Goal: Task Accomplishment & Management: Manage account settings

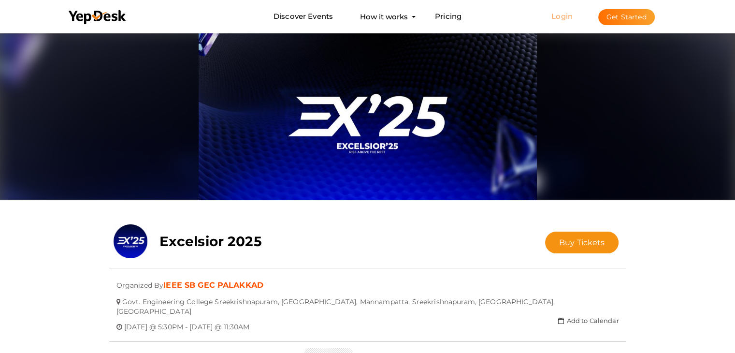
click at [563, 14] on link "Login" at bounding box center [562, 16] width 21 height 9
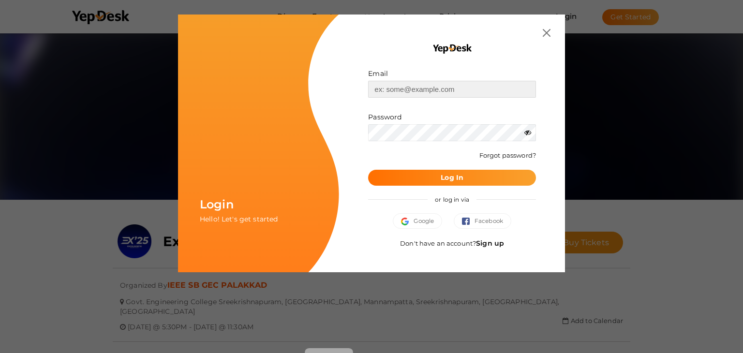
click at [443, 89] on input "text" at bounding box center [452, 89] width 168 height 17
type input "[EMAIL_ADDRESS][DOMAIN_NAME]"
click at [527, 134] on icon at bounding box center [527, 132] width 7 height 7
click at [434, 174] on button "Log In" at bounding box center [452, 178] width 168 height 16
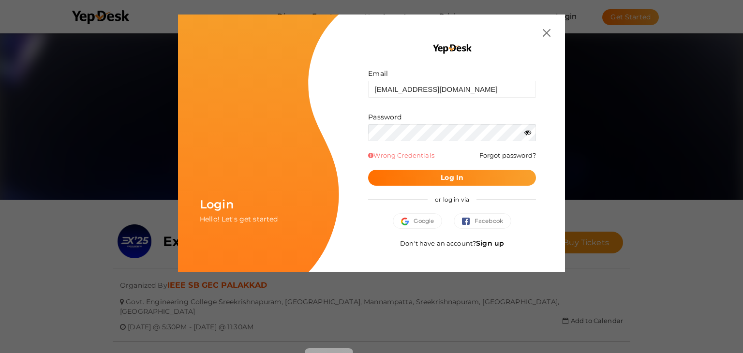
click at [530, 133] on icon at bounding box center [527, 132] width 7 height 7
click at [368, 170] on button "Log In" at bounding box center [452, 178] width 168 height 16
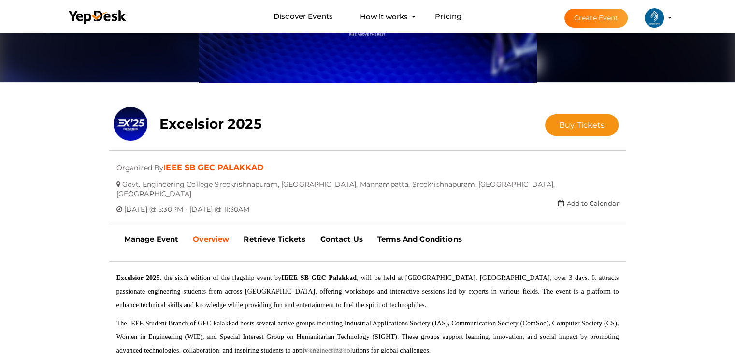
scroll to position [118, 0]
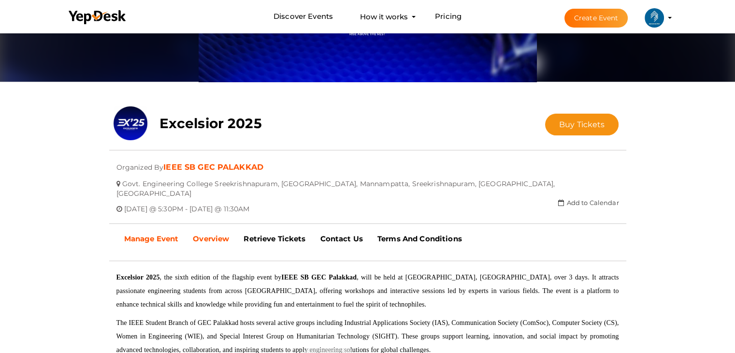
click at [168, 234] on b "Manage Event" at bounding box center [151, 238] width 55 height 9
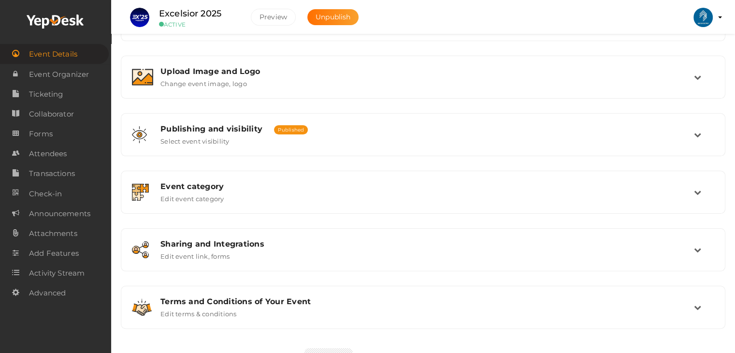
scroll to position [163, 0]
click at [43, 173] on span "Transactions" at bounding box center [52, 173] width 46 height 19
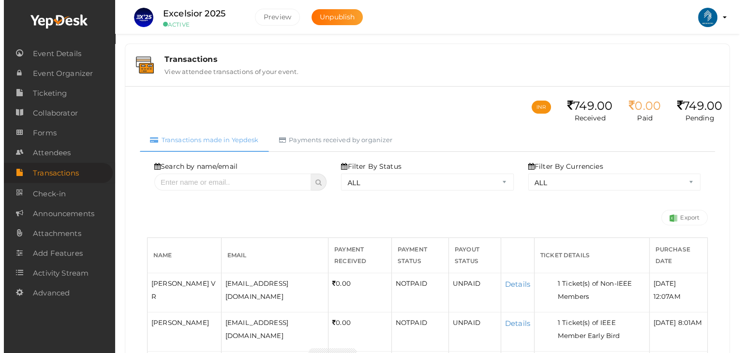
scroll to position [110, 0]
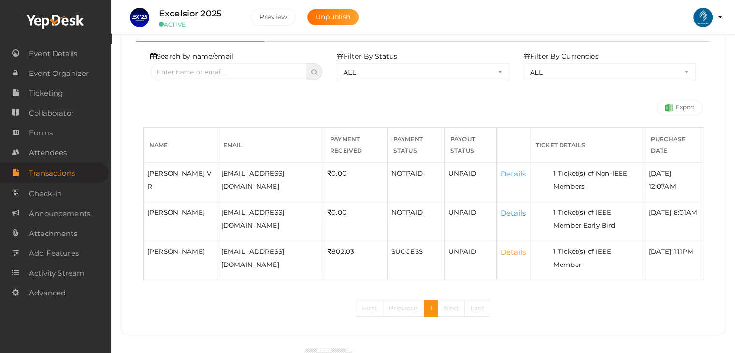
click at [501, 248] on link "Details" at bounding box center [513, 252] width 25 height 9
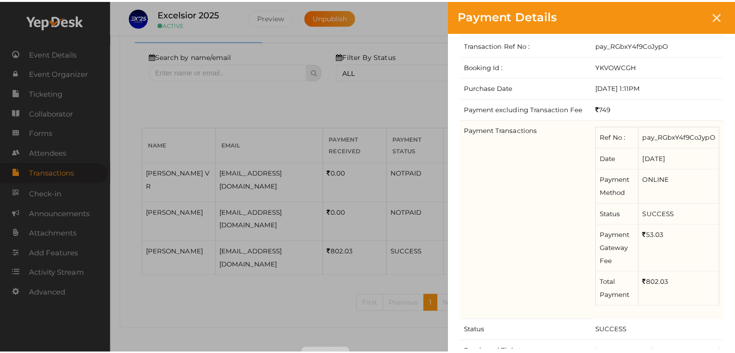
scroll to position [166, 0]
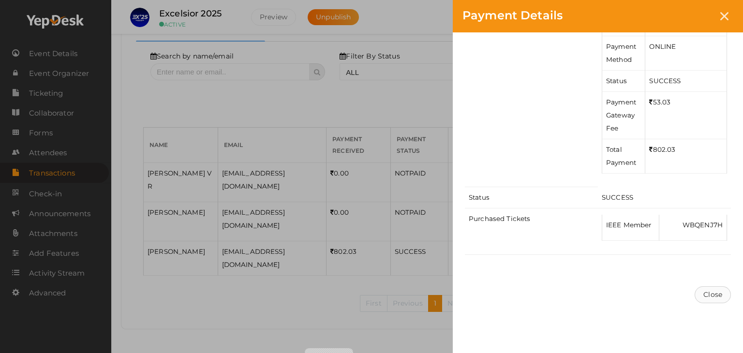
click at [714, 297] on button "Close" at bounding box center [712, 294] width 36 height 17
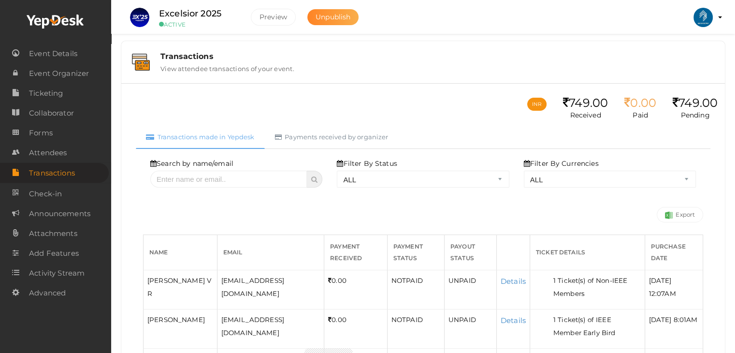
scroll to position [0, 0]
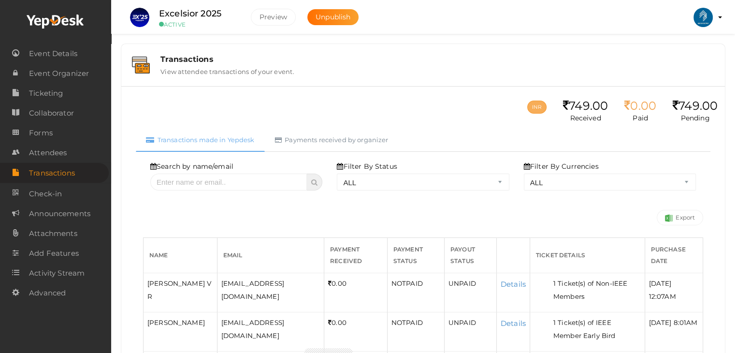
click at [528, 110] on button "INR" at bounding box center [537, 107] width 19 height 13
click at [720, 18] on li "Preview IEEE SB GEC PALAKKAD ieee@gecskp.ac.in Personal Profile My Events Admin…" at bounding box center [703, 17] width 39 height 34
click at [713, 18] on profile-pic at bounding box center [703, 17] width 19 height 9
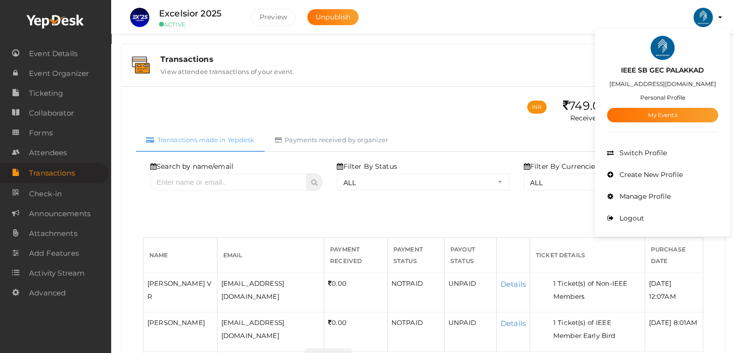
click at [484, 163] on div "Filter By Status ALL SUCCESS DECLINED UNAUTHORIZED FAILED NOTPAID FREE REFUNDED…" at bounding box center [423, 175] width 172 height 29
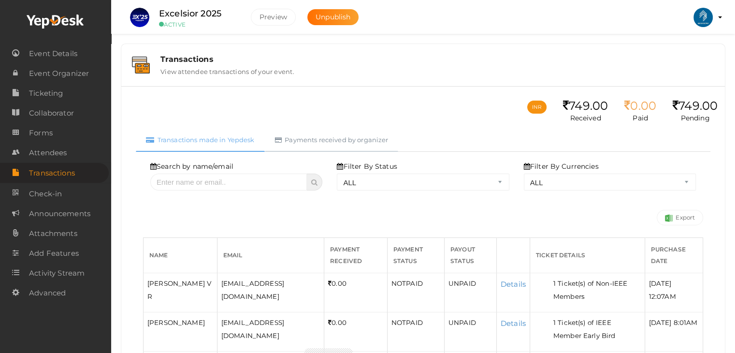
click at [353, 146] on link "Payments received by organizer" at bounding box center [332, 140] width 134 height 24
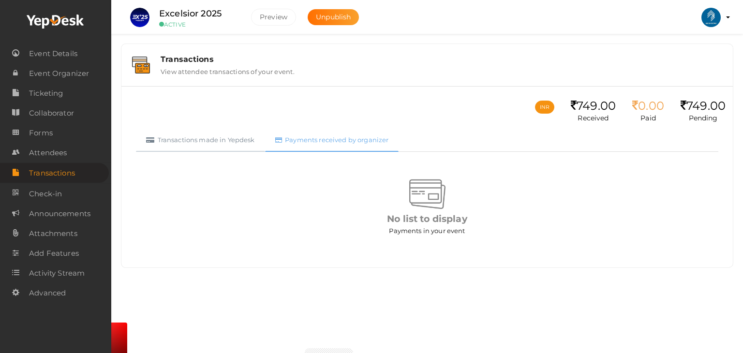
click at [249, 140] on link "Transactions made in Yepdesk" at bounding box center [200, 140] width 129 height 24
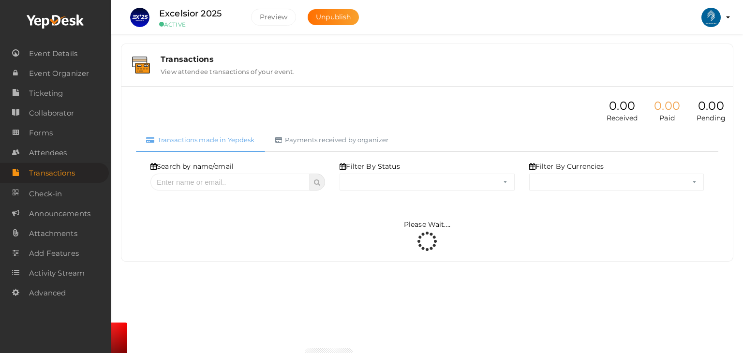
select select "ALL"
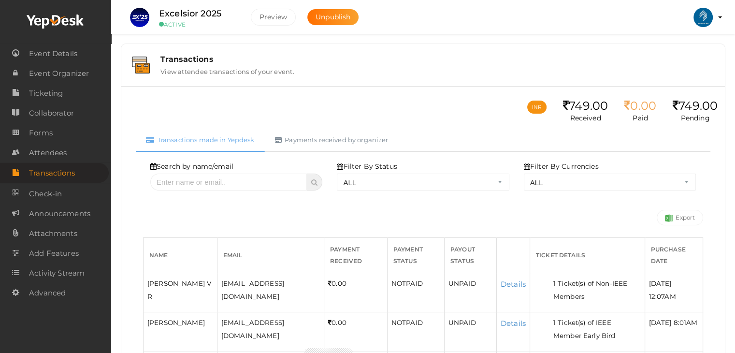
scroll to position [110, 0]
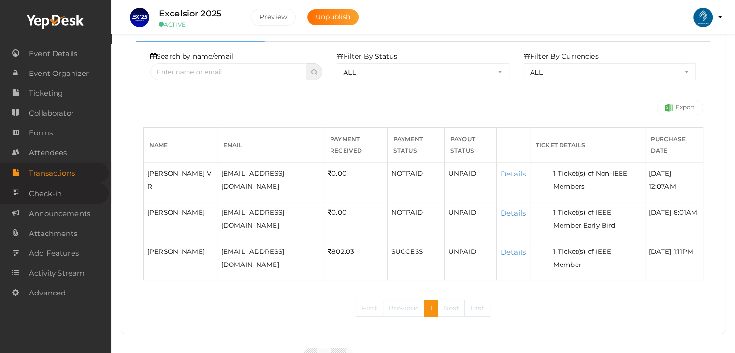
click at [43, 198] on span "Check-in" at bounding box center [45, 193] width 33 height 19
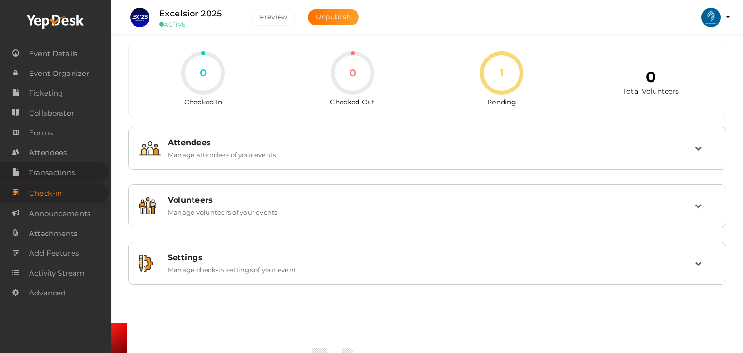
click at [58, 176] on span "Transactions" at bounding box center [52, 172] width 46 height 19
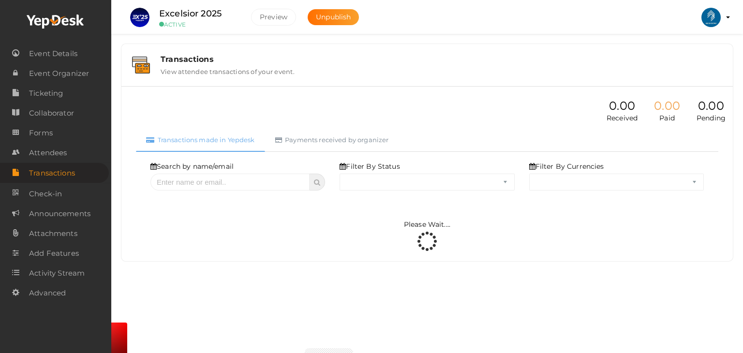
select select "ALL"
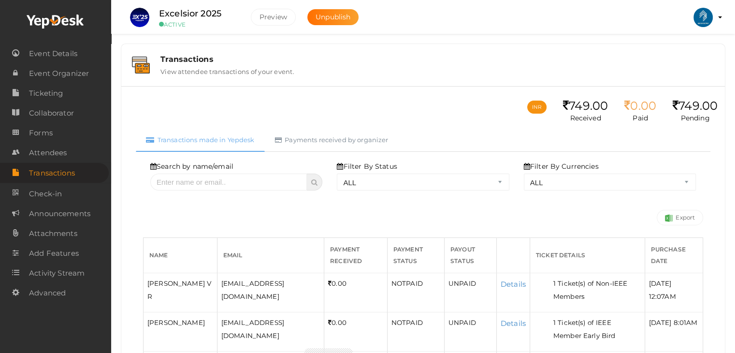
scroll to position [1, 0]
click at [721, 18] on li "Preview IEEE SB GEC PALAKKAD ieee@gecskp.ac.in Personal Profile My Events Admin…" at bounding box center [703, 17] width 39 height 34
click at [713, 16] on profile-pic at bounding box center [703, 17] width 19 height 9
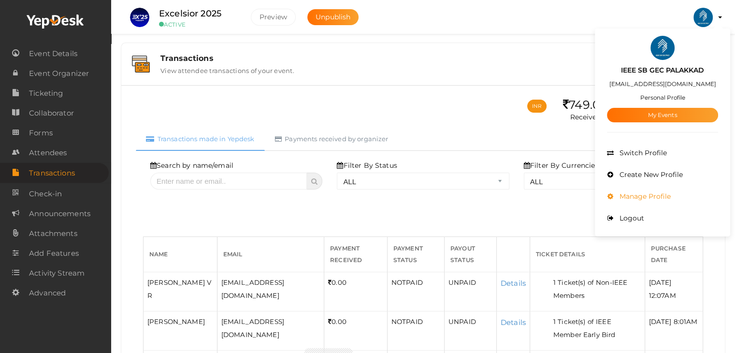
click at [636, 197] on span "Manage Profile" at bounding box center [644, 196] width 54 height 9
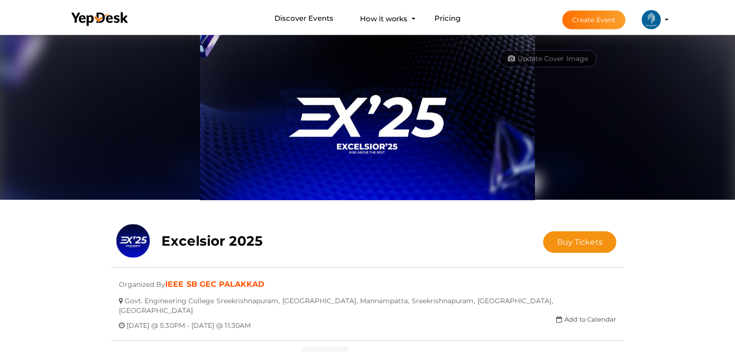
scroll to position [31, 0]
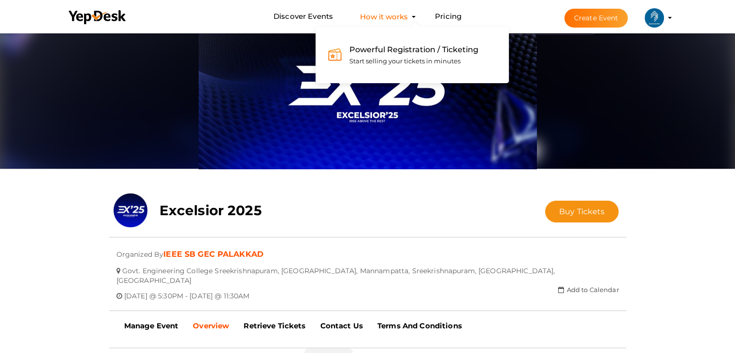
click at [396, 11] on button "How it works Powerful Registration / Ticketing Start selling your tickets in mi…" at bounding box center [384, 17] width 54 height 18
click at [394, 50] on span "Powerful Registration / Ticketing" at bounding box center [414, 49] width 129 height 9
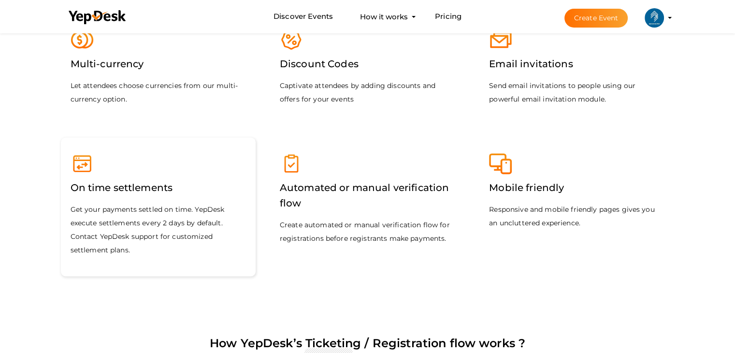
scroll to position [1263, 0]
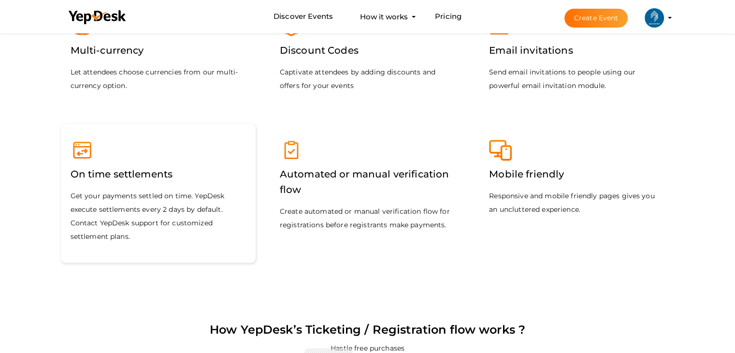
click at [124, 186] on label "On time settlements" at bounding box center [122, 173] width 103 height 25
click at [128, 175] on label "On time settlements" at bounding box center [122, 173] width 103 height 25
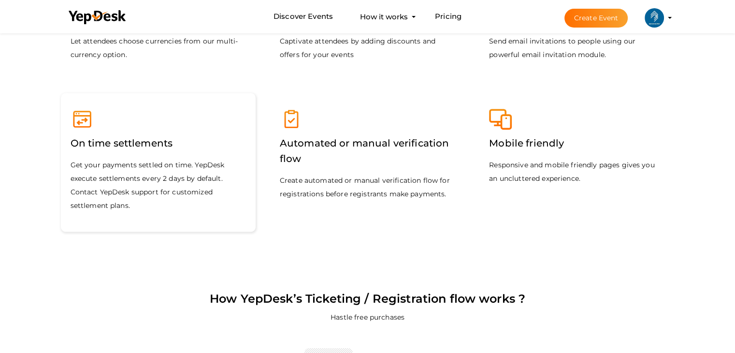
scroll to position [1300, 0]
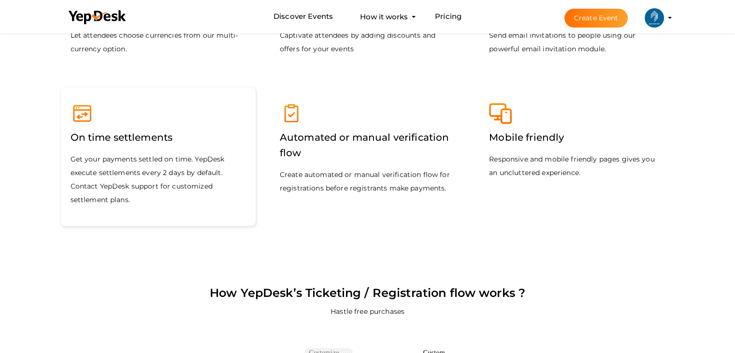
click at [128, 175] on p "Get your payments settled on time. YepDesk execute settlements every 2 days by …" at bounding box center [159, 179] width 176 height 54
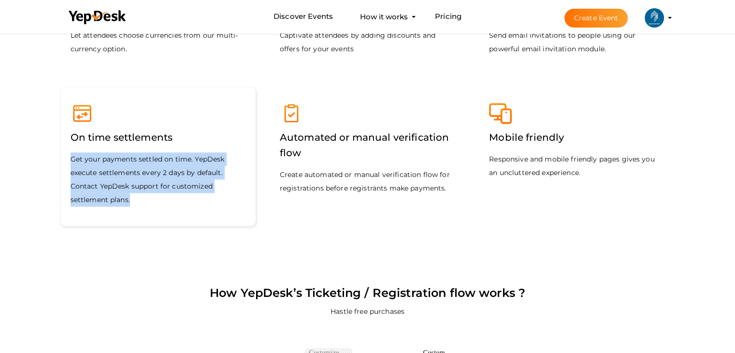
click at [128, 175] on p "Get your payments settled on time. YepDesk execute settlements every 2 days by …" at bounding box center [159, 179] width 176 height 54
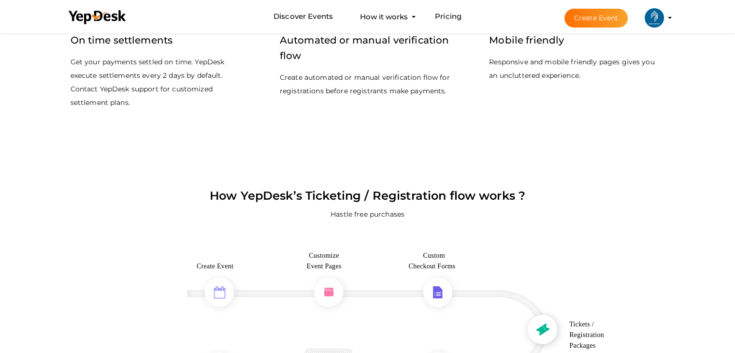
scroll to position [1338, 0]
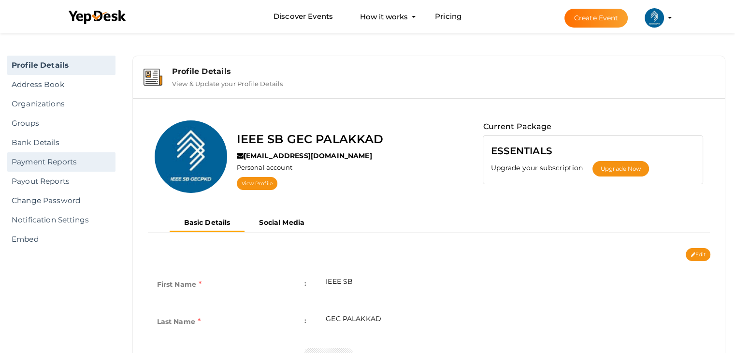
click at [46, 159] on link "Payment Reports" at bounding box center [61, 161] width 108 height 19
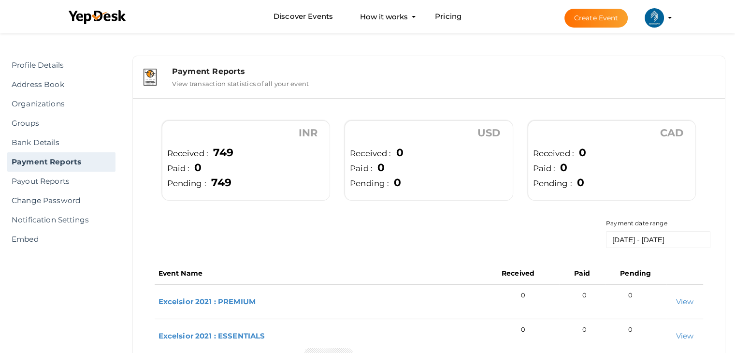
scroll to position [280, 0]
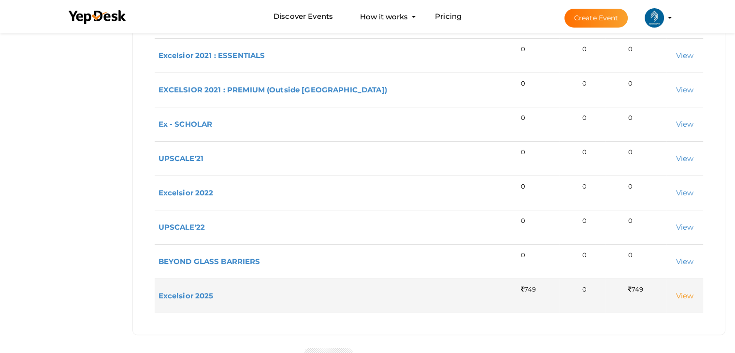
click at [679, 296] on link "View" at bounding box center [685, 295] width 18 height 9
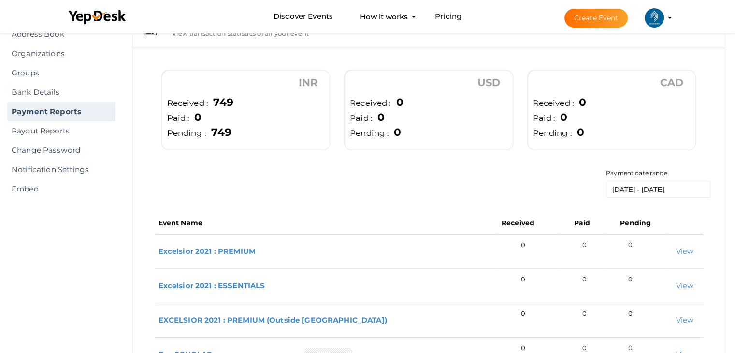
scroll to position [0, 0]
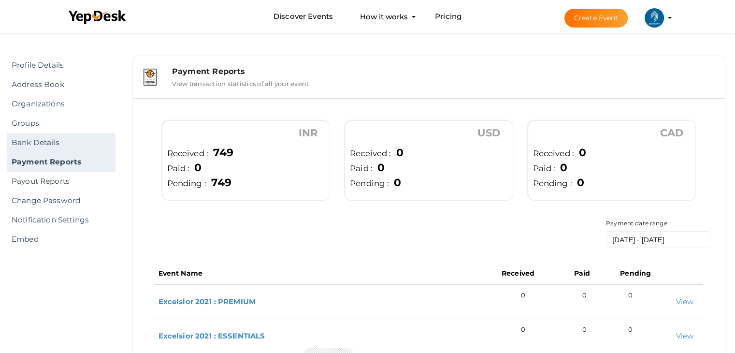
click at [54, 146] on link "Bank Details" at bounding box center [61, 142] width 108 height 19
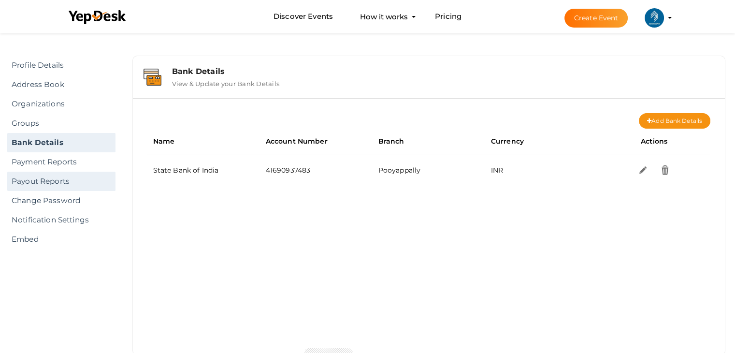
click at [35, 175] on link "Payout Reports" at bounding box center [61, 181] width 108 height 19
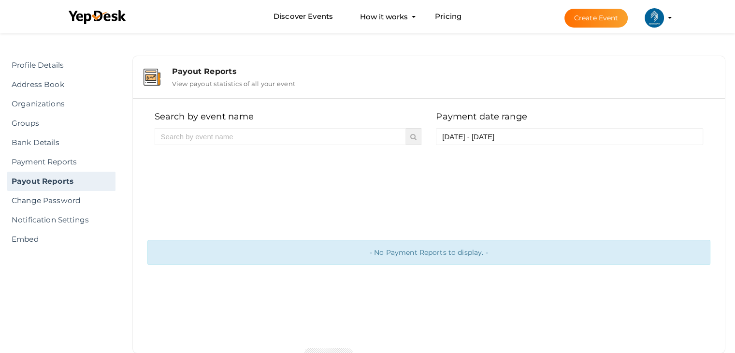
click at [644, 24] on button "IEEE SB GEC PALAKKAD ieee@gecskp.ac.in Personal Profile My Events Admin Switch …" at bounding box center [654, 18] width 25 height 20
click at [648, 23] on img at bounding box center [654, 17] width 19 height 19
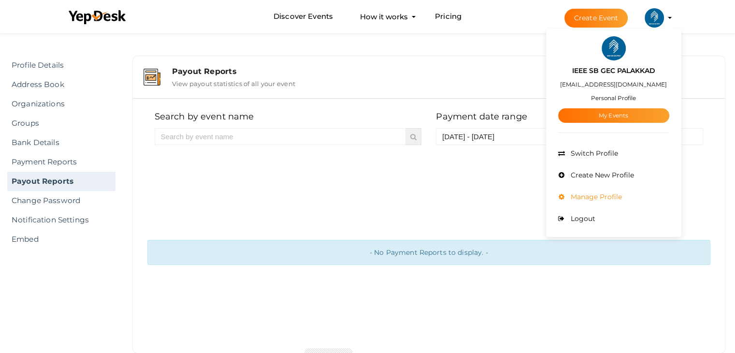
click at [597, 190] on li "Manage Profile" at bounding box center [613, 197] width 111 height 22
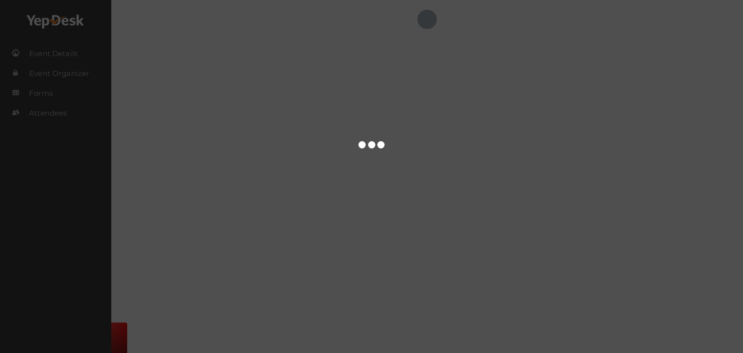
select select "ALL"
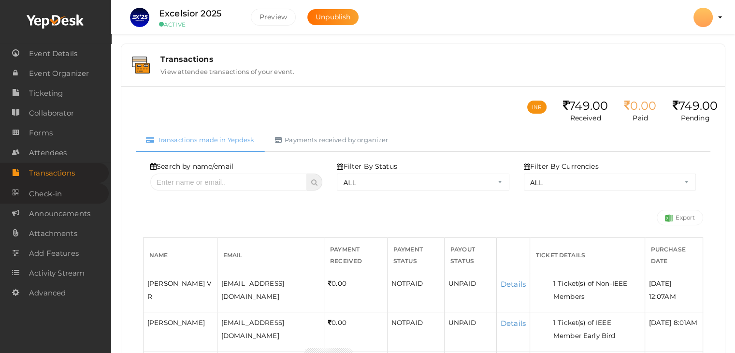
click at [45, 191] on span "Check-in" at bounding box center [45, 193] width 33 height 19
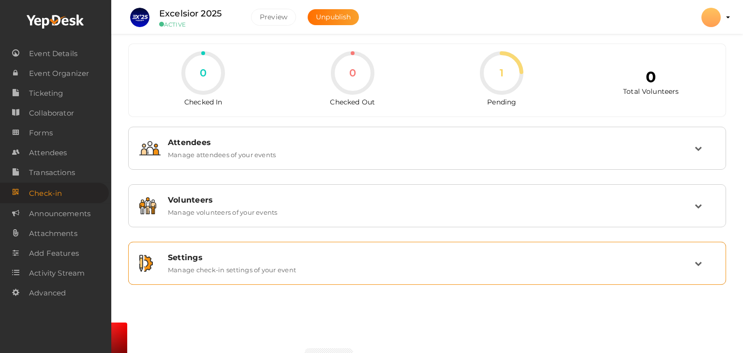
click at [231, 259] on div "Settings" at bounding box center [431, 257] width 527 height 9
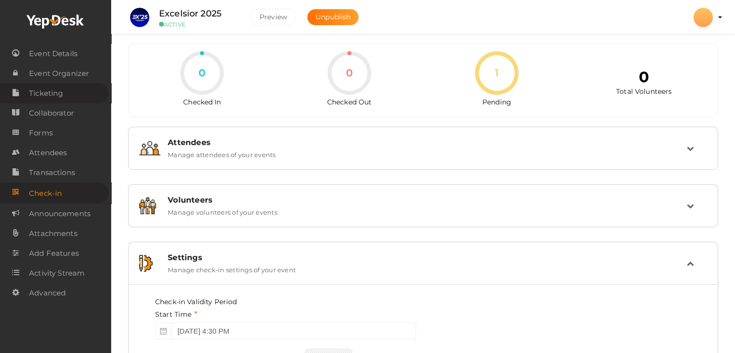
click at [44, 95] on span "Ticketing" at bounding box center [46, 93] width 34 height 19
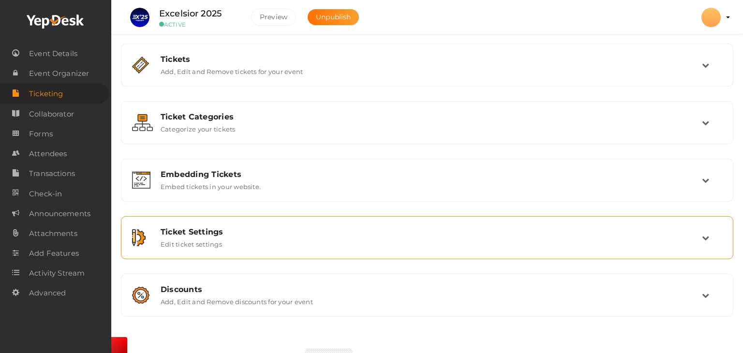
click at [215, 238] on label "Edit ticket settings" at bounding box center [191, 242] width 61 height 12
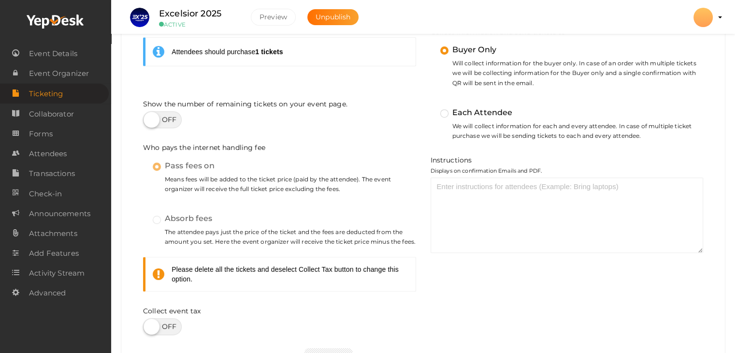
scroll to position [472, 0]
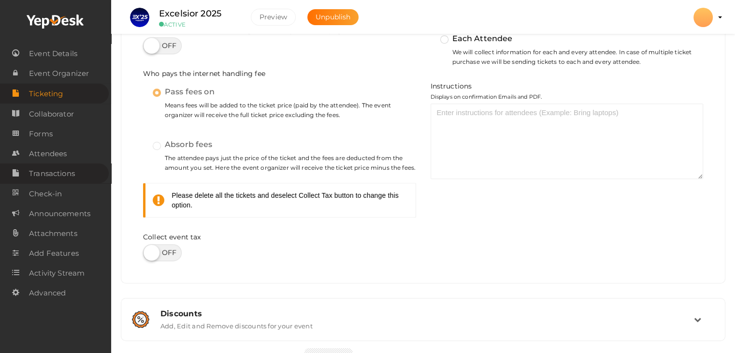
click at [41, 172] on span "Transactions" at bounding box center [52, 173] width 46 height 19
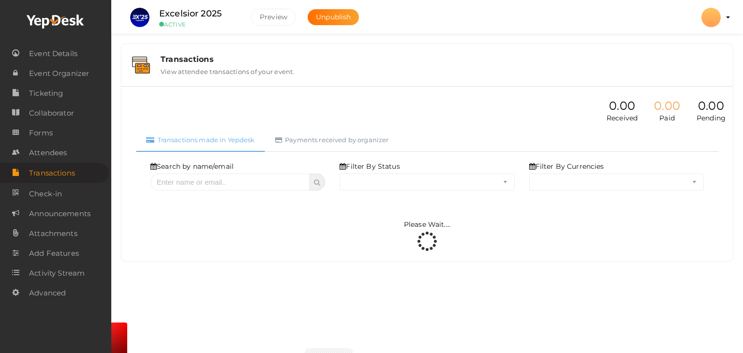
select select "ALL"
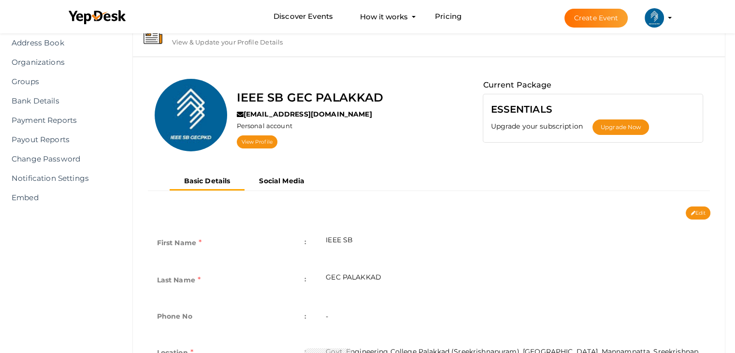
scroll to position [21, 0]
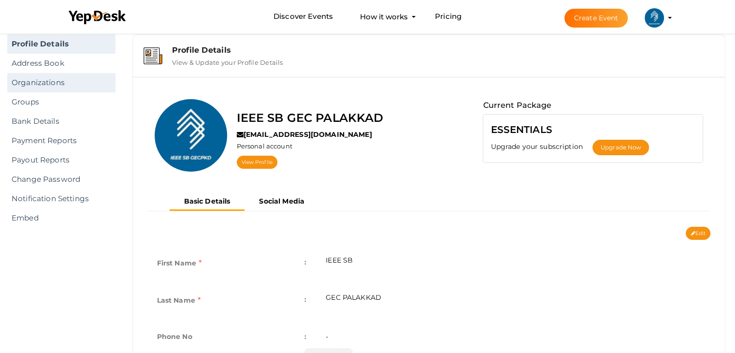
click at [52, 83] on link "Organizations" at bounding box center [61, 82] width 108 height 19
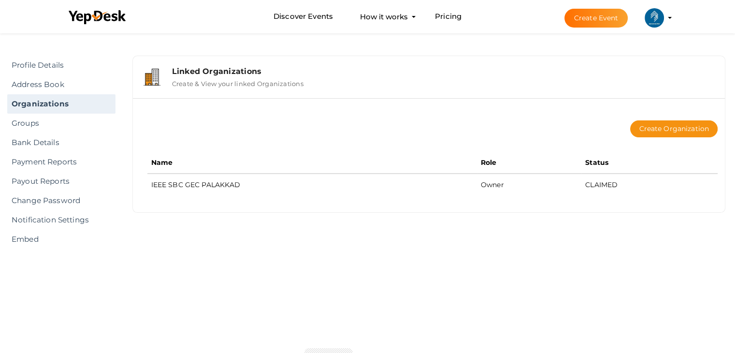
click at [46, 106] on link "Organizations" at bounding box center [61, 103] width 108 height 19
click at [42, 120] on link "Groups" at bounding box center [61, 123] width 108 height 19
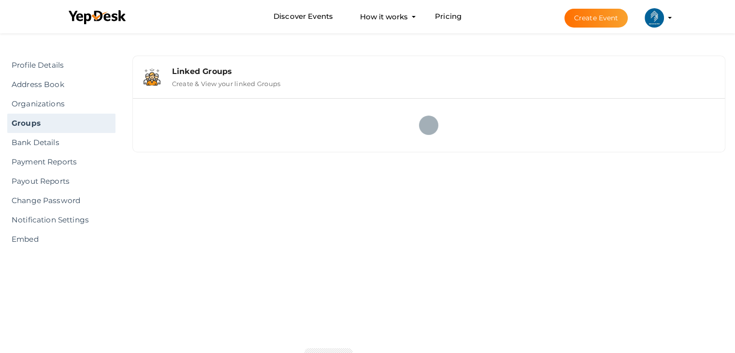
click at [42, 140] on link "Bank Details" at bounding box center [61, 142] width 108 height 19
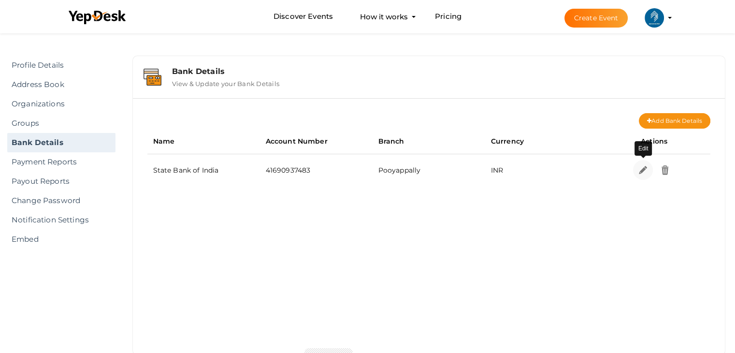
click at [639, 167] on img at bounding box center [643, 169] width 11 height 11
select select "INR"
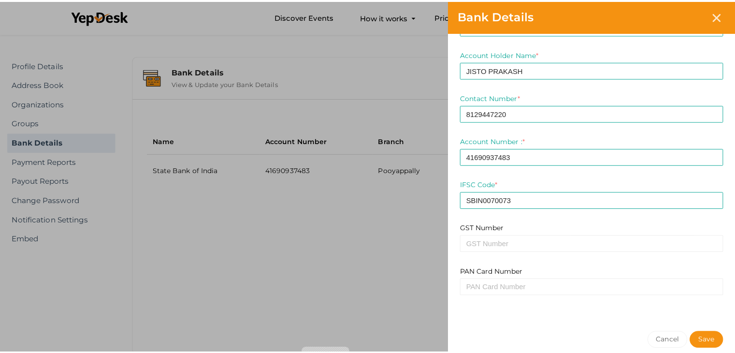
scroll to position [173, 0]
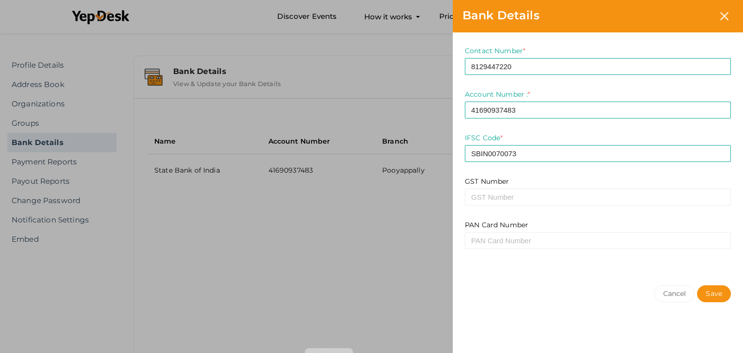
click at [415, 246] on div "Bank Details Currency : US Dollar Canadian Dollar Indian Rupee Bank Name * Stat…" at bounding box center [371, 176] width 743 height 353
click at [671, 299] on button "Cancel" at bounding box center [674, 293] width 41 height 17
